Goal: Task Accomplishment & Management: Use online tool/utility

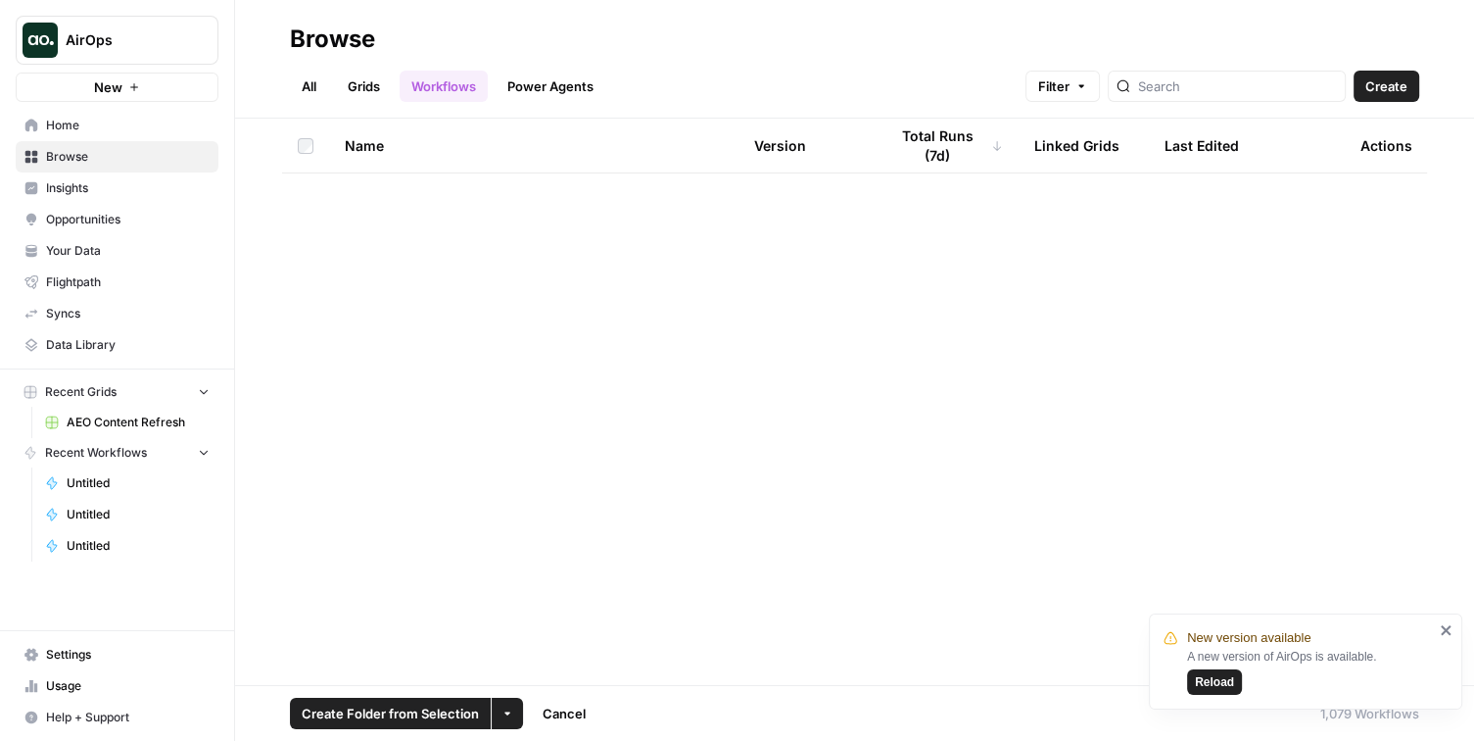
scroll to position [58686, 0]
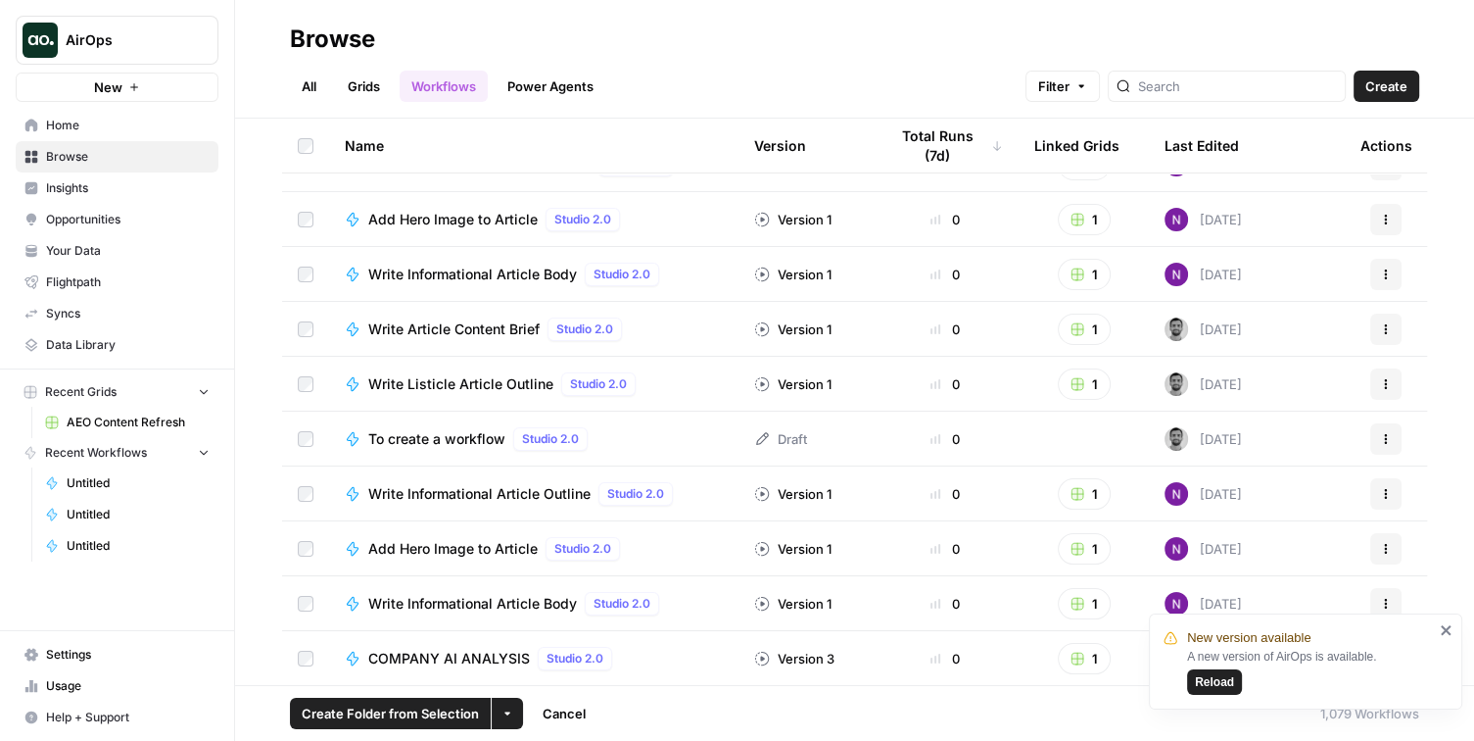
click at [96, 225] on span "Opportunities" at bounding box center [128, 220] width 164 height 18
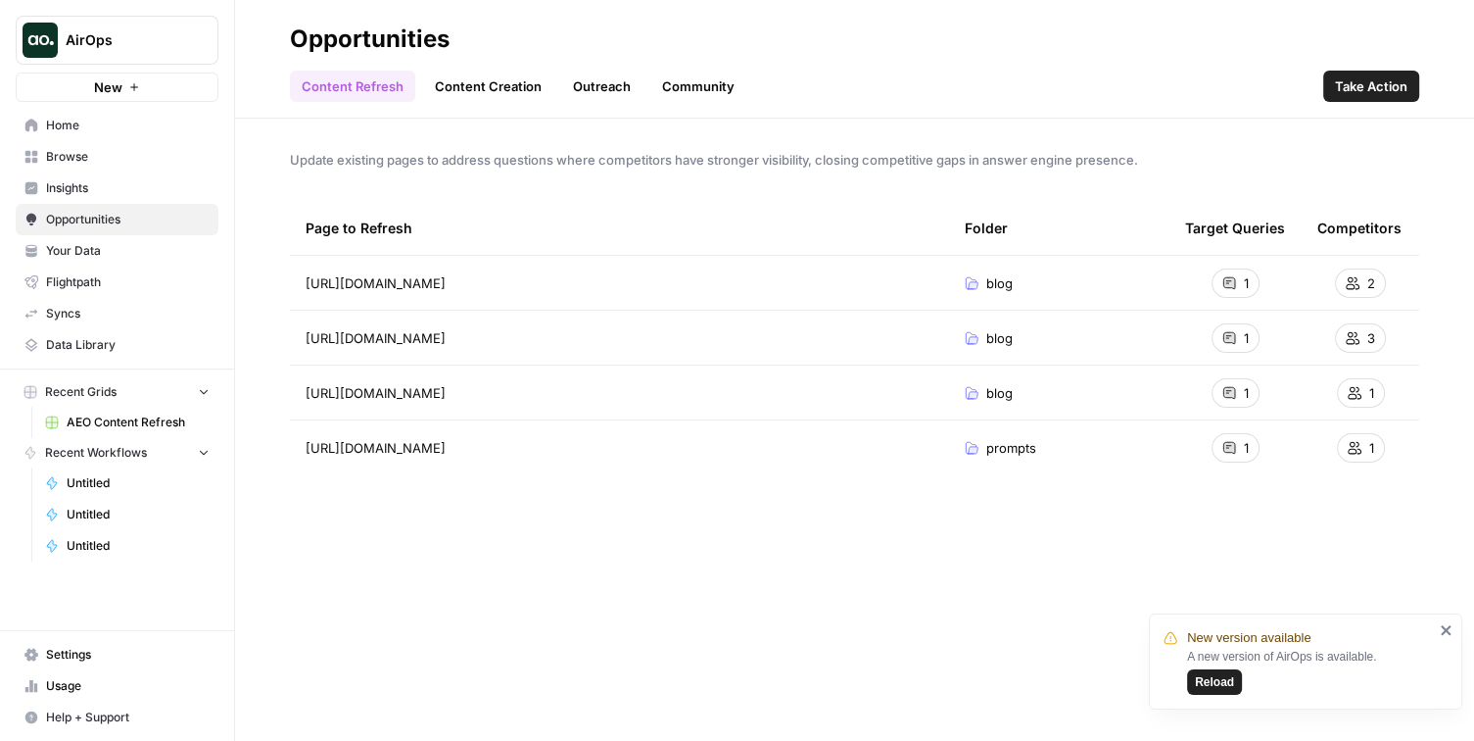
drag, startPoint x: 308, startPoint y: 219, endPoint x: 893, endPoint y: 354, distance: 600.1
click at [893, 354] on table "Page to Refresh Folder Target Queries Competitors [URL][DOMAIN_NAME] Go to page…" at bounding box center [855, 338] width 1130 height 274
click at [762, 459] on td "[URL][DOMAIN_NAME] Go to page" at bounding box center [619, 447] width 659 height 55
click at [1449, 631] on icon "close" at bounding box center [1447, 630] width 14 height 16
click at [111, 159] on span "Browse" at bounding box center [128, 157] width 164 height 18
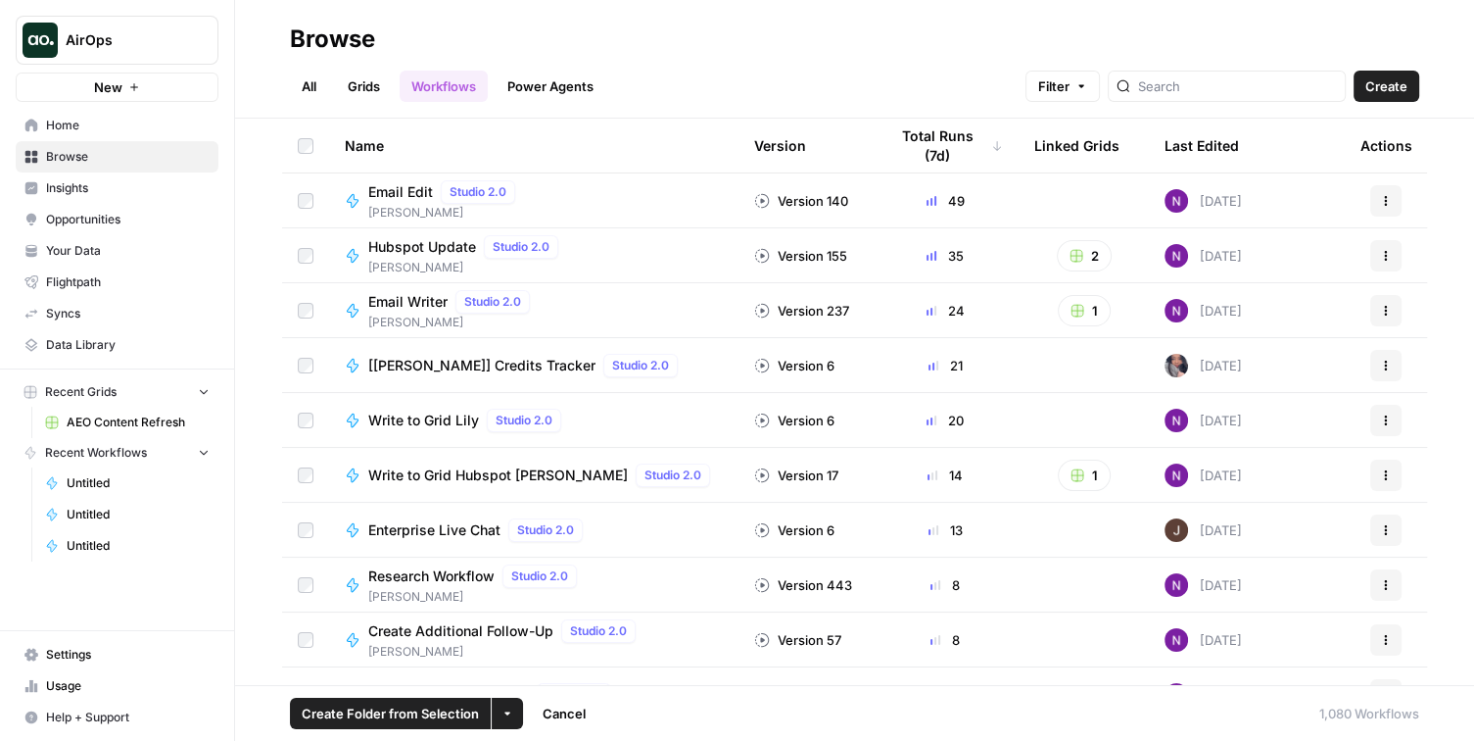
drag, startPoint x: 1429, startPoint y: 716, endPoint x: 1278, endPoint y: 715, distance: 151.9
click at [1278, 715] on footer "Create Folder from Selection More Options Cancel 1,080 Workflows" at bounding box center [854, 713] width 1239 height 56
click at [1361, 721] on div "1,080 Workflows" at bounding box center [1370, 713] width 100 height 20
drag, startPoint x: 1424, startPoint y: 710, endPoint x: 1307, endPoint y: 717, distance: 116.8
click at [1307, 717] on footer "Create Folder from Selection More Options Cancel 1,080 Workflows" at bounding box center [854, 713] width 1239 height 56
